Goal: Check status: Check status

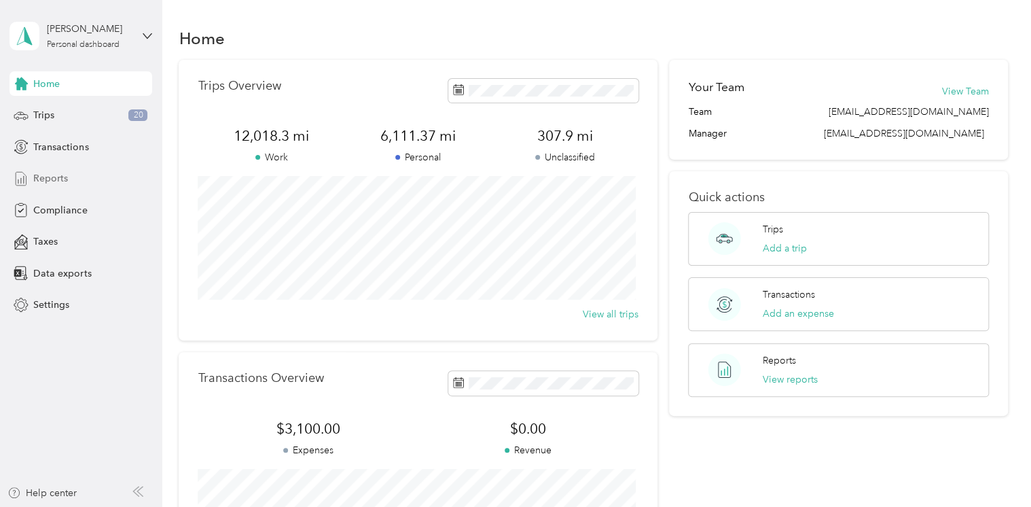
click at [46, 190] on div "Reports" at bounding box center [81, 178] width 143 height 24
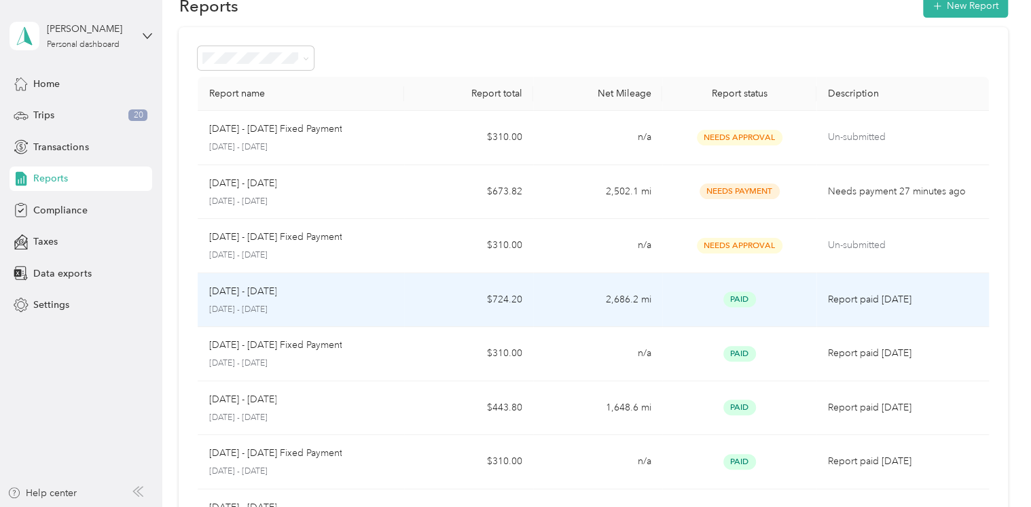
scroll to position [16, 0]
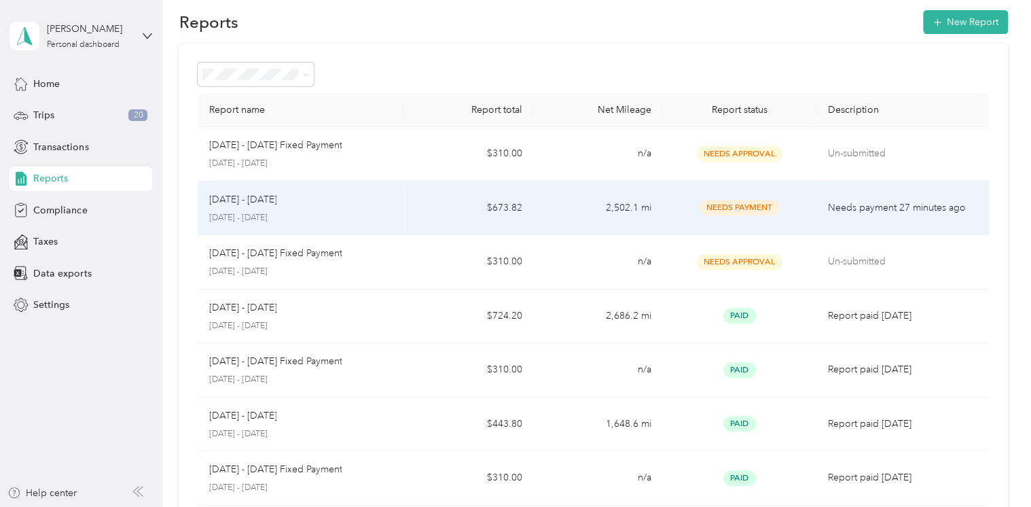
click at [240, 207] on div "[DATE] - [DATE] [DATE] - [DATE]" at bounding box center [301, 208] width 185 height 32
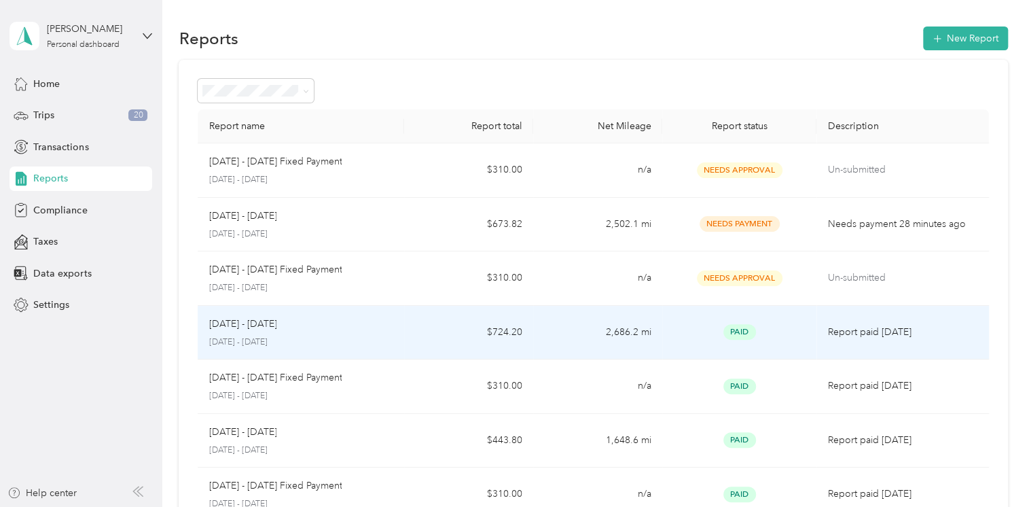
click at [293, 320] on div "[DATE] - [DATE]" at bounding box center [301, 324] width 185 height 15
